Goal: Task Accomplishment & Management: Manage account settings

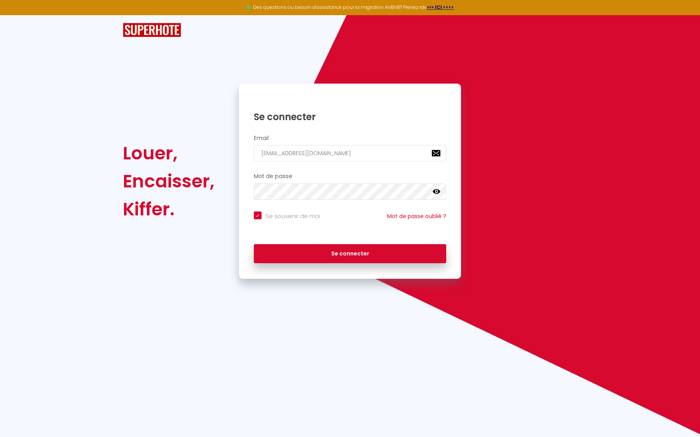
click at [350, 252] on button "Se connecter" at bounding box center [350, 253] width 193 height 19
checkbox input "true"
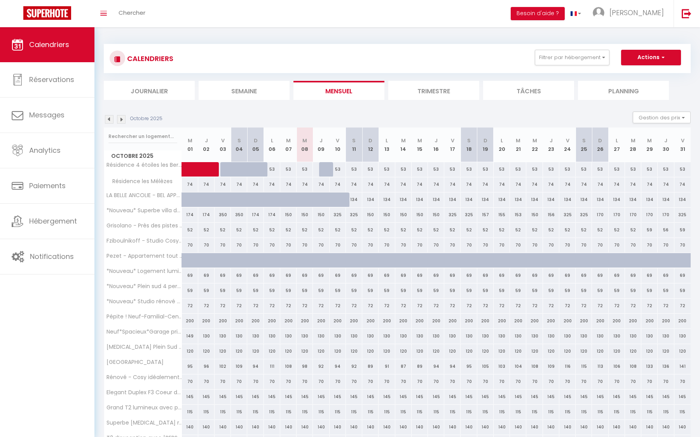
click at [438, 91] on li "Trimestre" at bounding box center [433, 90] width 91 height 19
click at [595, 56] on button "Filtrer par hébergement" at bounding box center [572, 58] width 75 height 16
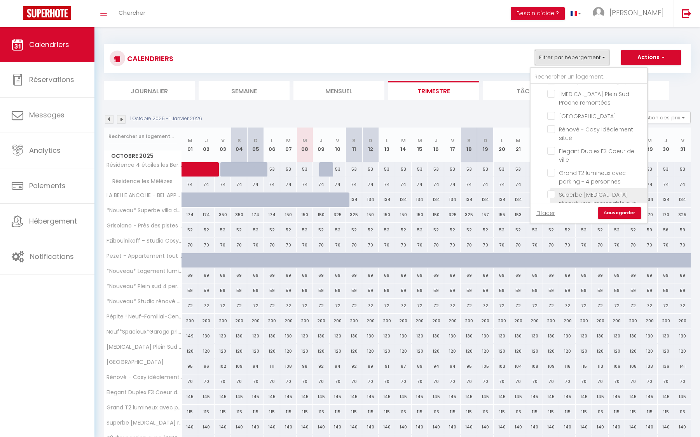
scroll to position [292, 0]
click at [570, 157] on input "Elegant Duplex F3 Coeur de ville" at bounding box center [595, 155] width 97 height 8
checkbox input "true"
checkbox input "false"
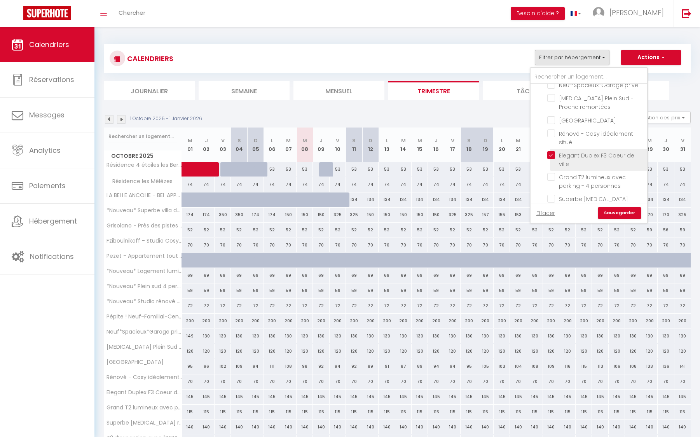
checkbox input "false"
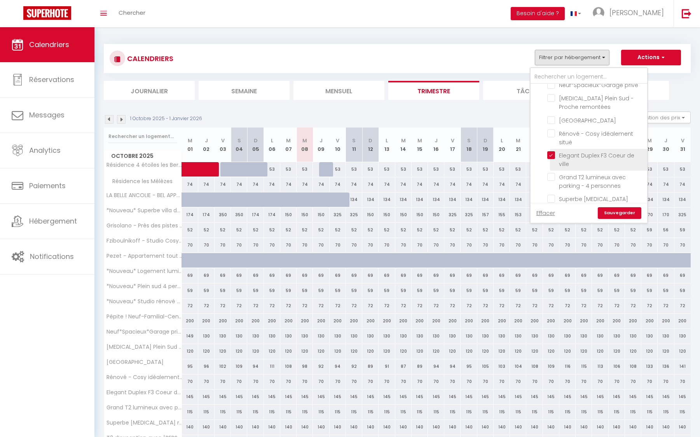
checkbox input "false"
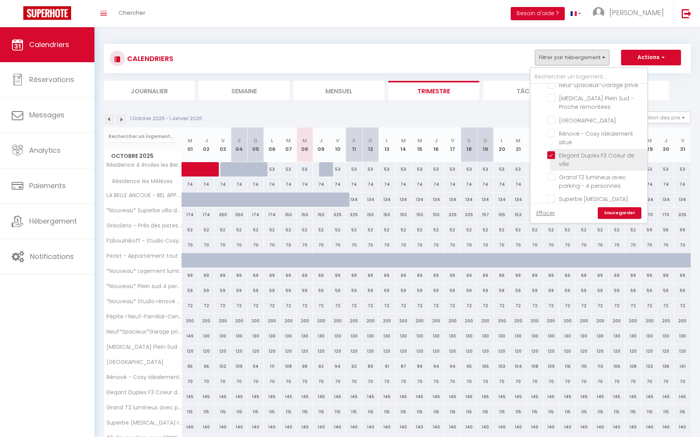
checkbox input "false"
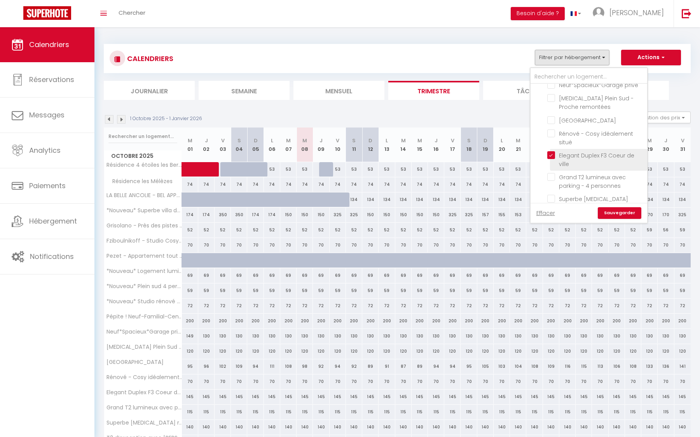
checkbox input "false"
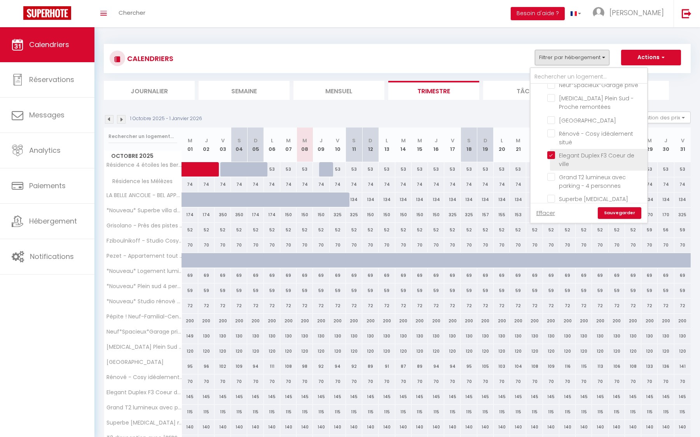
checkbox input "false"
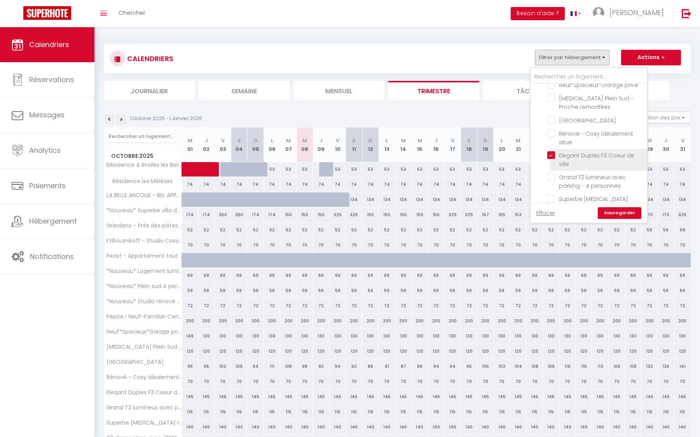
checkbox input "false"
click at [615, 214] on link "Sauvegarder" at bounding box center [620, 213] width 44 height 12
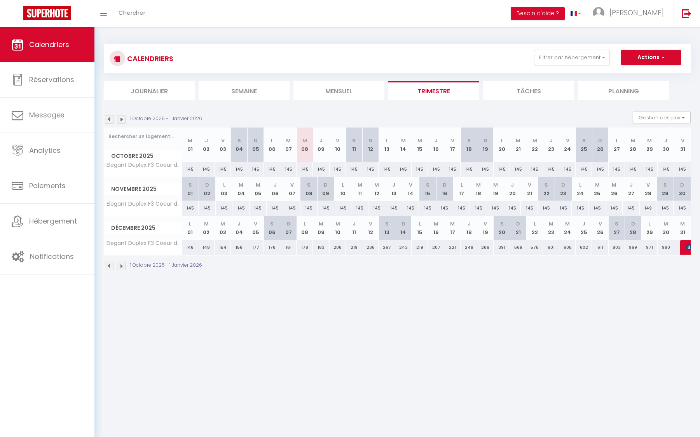
click at [122, 119] on img at bounding box center [121, 119] width 9 height 9
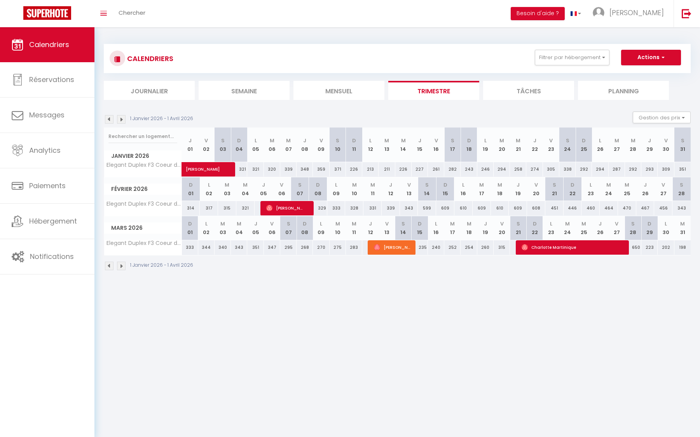
scroll to position [1, 0]
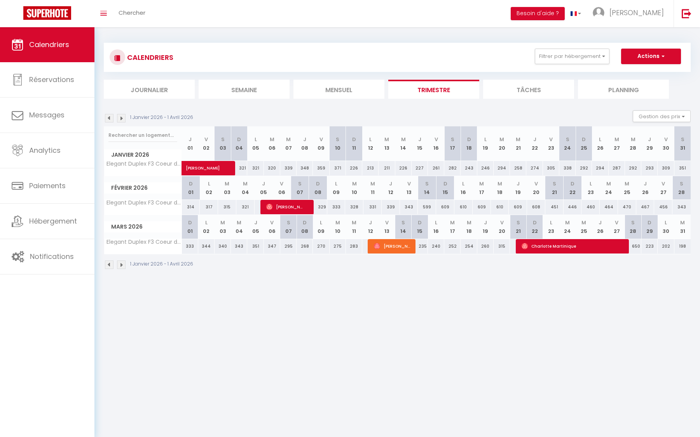
click at [122, 119] on img at bounding box center [121, 118] width 9 height 9
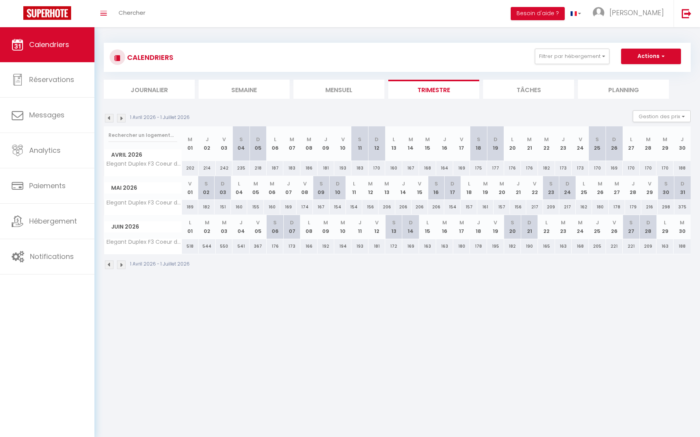
click at [122, 119] on img at bounding box center [121, 118] width 9 height 9
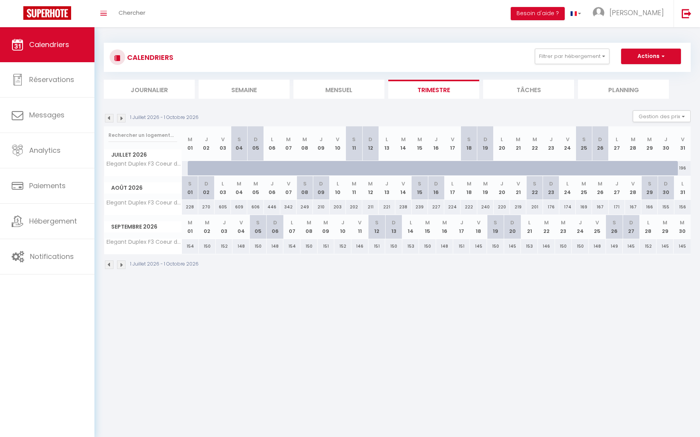
click at [122, 119] on img at bounding box center [121, 118] width 9 height 9
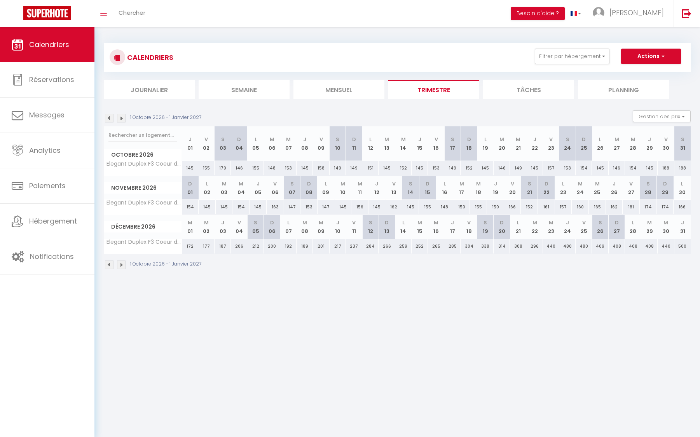
click at [122, 119] on img at bounding box center [121, 118] width 9 height 9
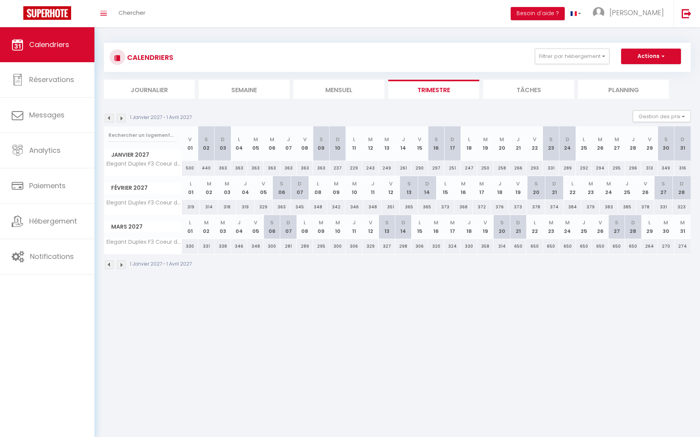
click at [122, 119] on img at bounding box center [121, 118] width 9 height 9
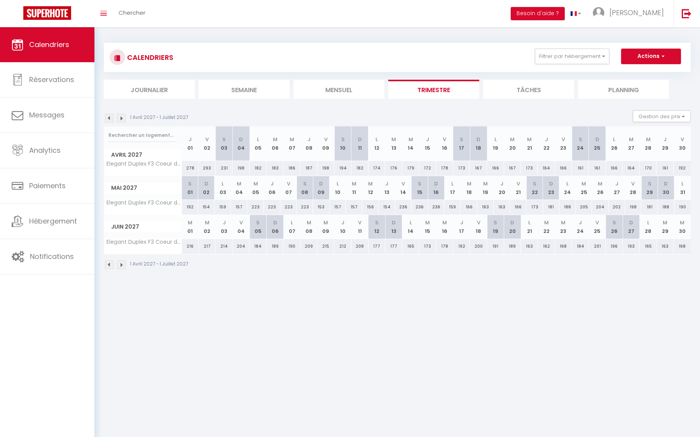
click at [124, 119] on img at bounding box center [121, 118] width 9 height 9
